Goal: Information Seeking & Learning: Learn about a topic

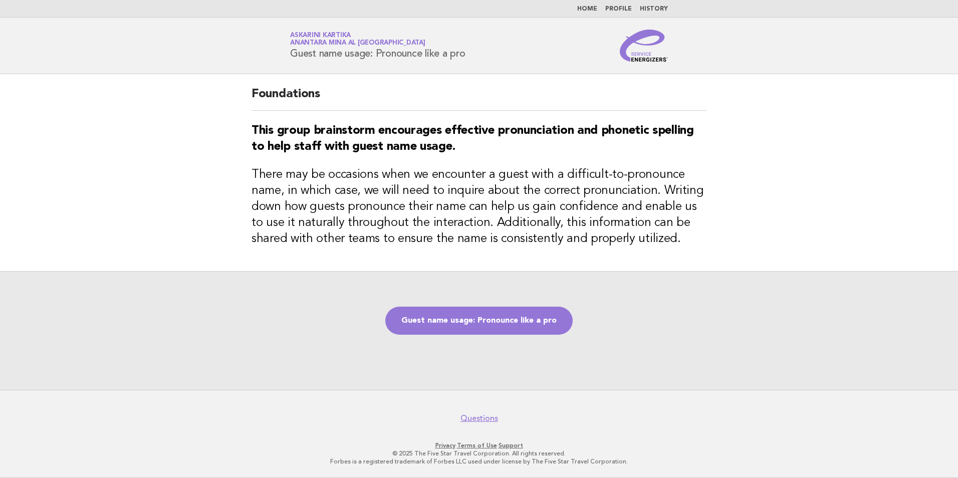
click at [595, 8] on link "Home" at bounding box center [587, 9] width 20 height 6
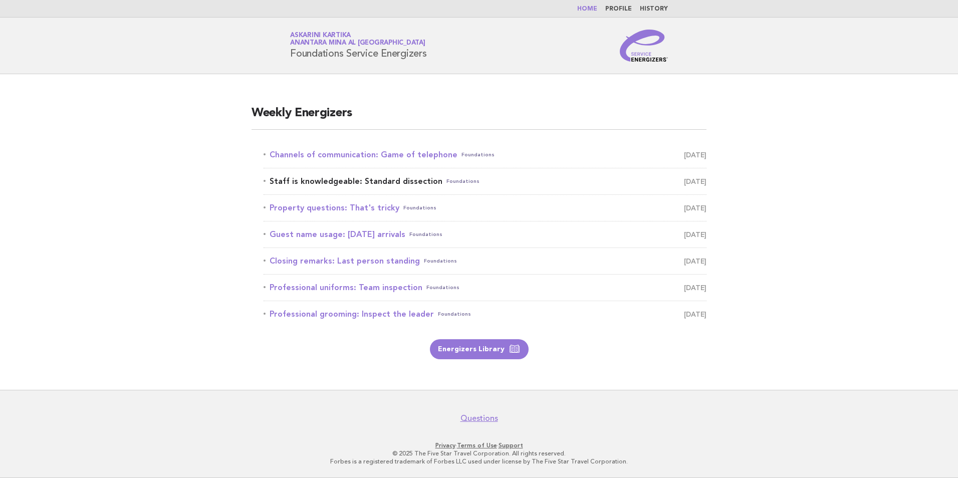
click at [385, 178] on link "Staff is knowledgeable: Standard dissection Foundations August 30" at bounding box center [484, 181] width 443 height 14
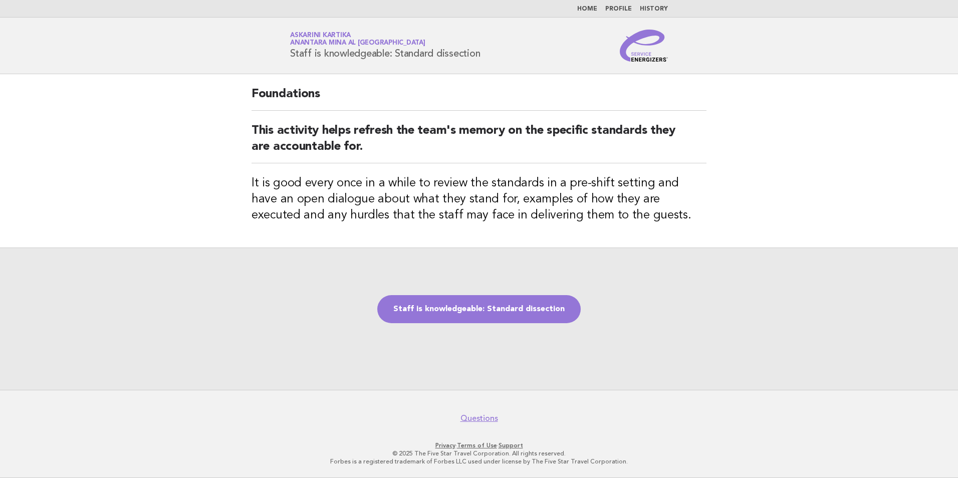
drag, startPoint x: 486, startPoint y: 55, endPoint x: 287, endPoint y: 65, distance: 199.6
click at [287, 65] on header "Service Energizers Askarini Kartika Anantara Mina al Arab Ras Al Khaimah Resort…" at bounding box center [479, 46] width 958 height 57
copy h1 "Staff is knowledgeable: Standard dissection"
